Goal: Information Seeking & Learning: Learn about a topic

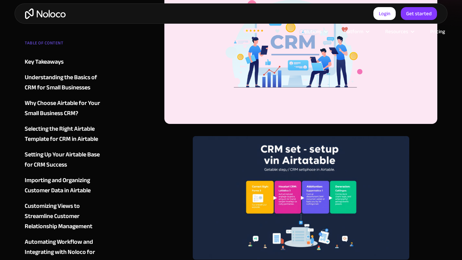
scroll to position [419, 0]
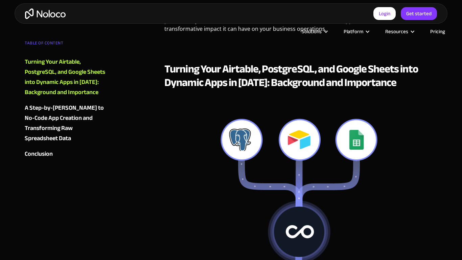
scroll to position [855, 0]
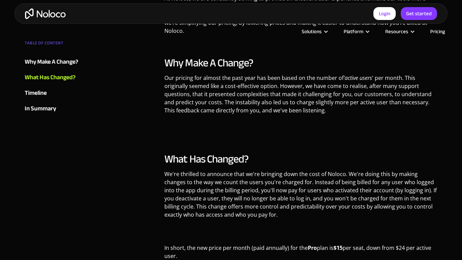
scroll to position [637, 0]
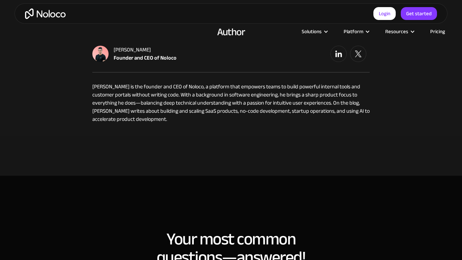
scroll to position [856, 0]
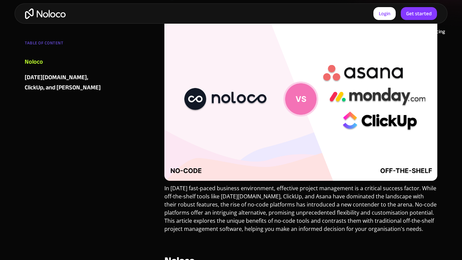
scroll to position [419, 0]
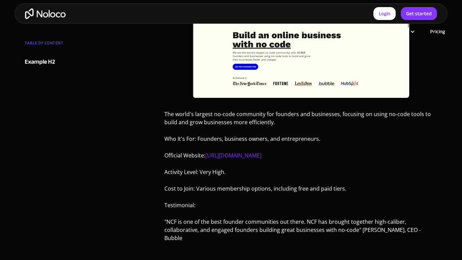
scroll to position [637, 0]
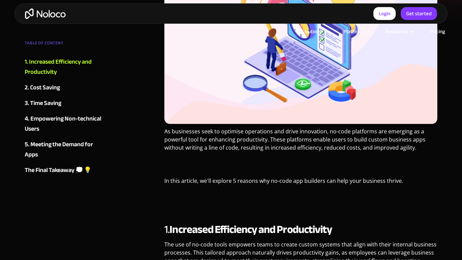
scroll to position [419, 0]
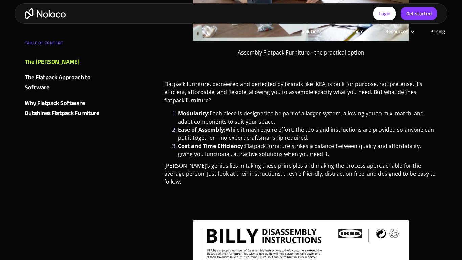
scroll to position [854, 0]
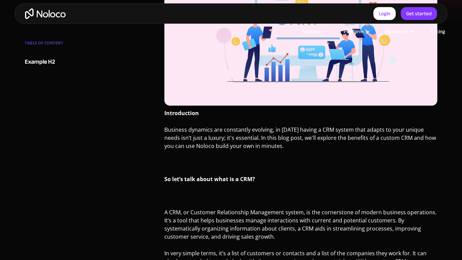
scroll to position [419, 0]
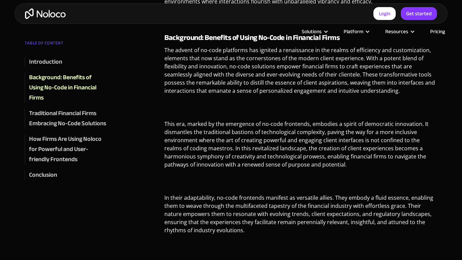
scroll to position [419, 0]
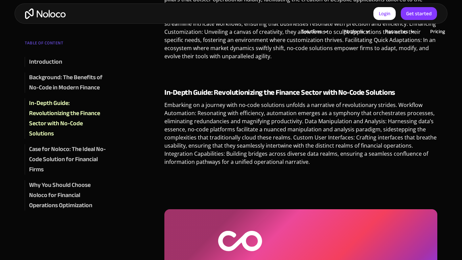
scroll to position [637, 0]
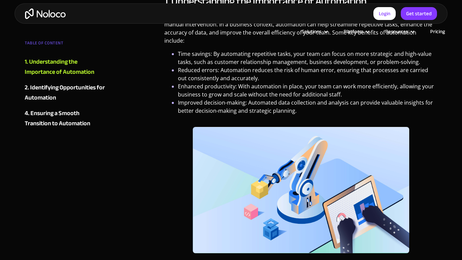
scroll to position [637, 0]
